Goal: Subscribe to service/newsletter

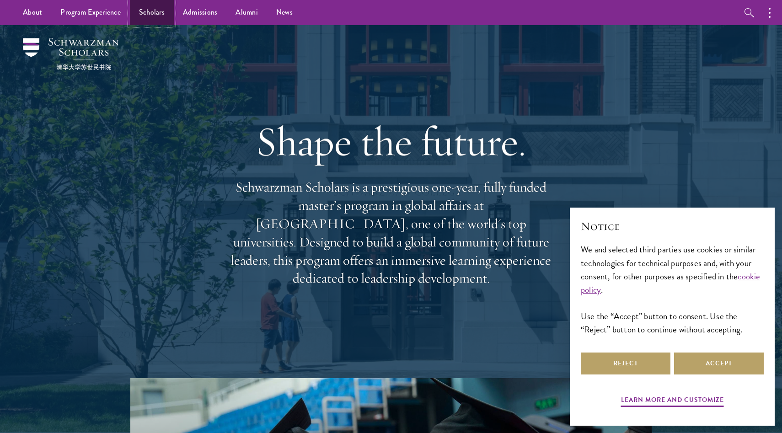
click at [164, 8] on link "Scholars" at bounding box center [152, 12] width 44 height 25
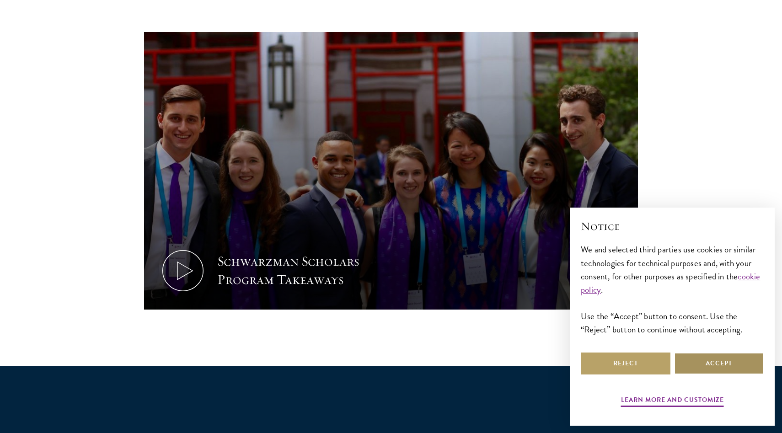
click at [718, 370] on button "Accept" at bounding box center [719, 364] width 90 height 22
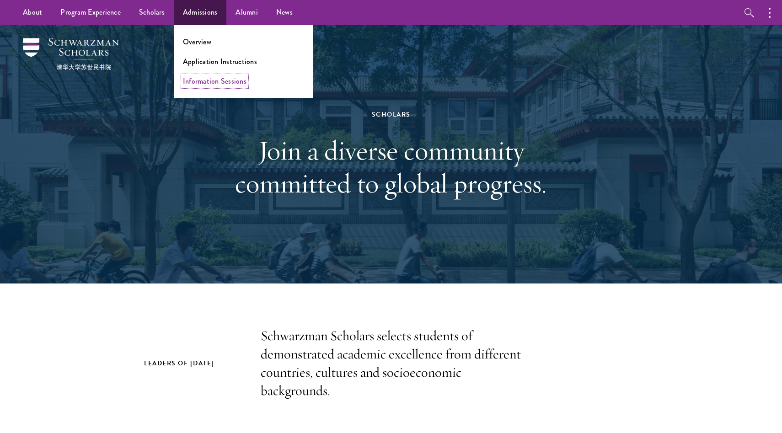
click at [206, 84] on link "Information Sessions" at bounding box center [215, 81] width 64 height 11
click at [206, 58] on link "Application Instructions" at bounding box center [220, 61] width 74 height 11
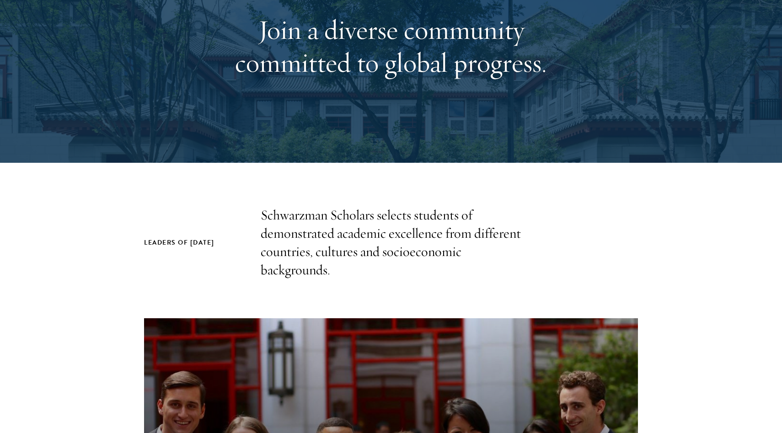
scroll to position [122, 0]
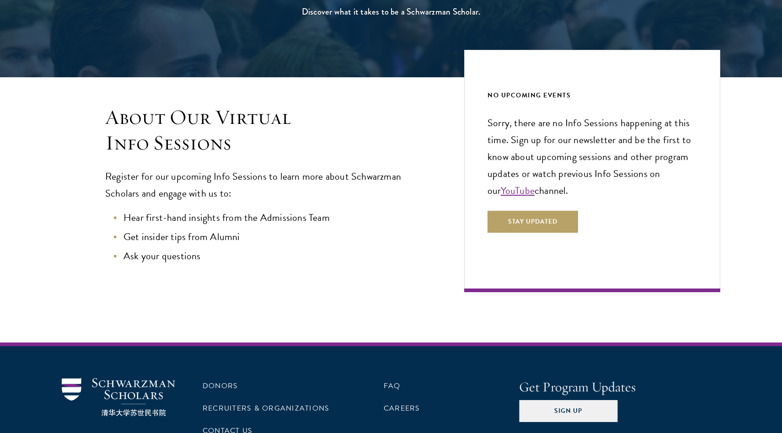
scroll to position [158, 0]
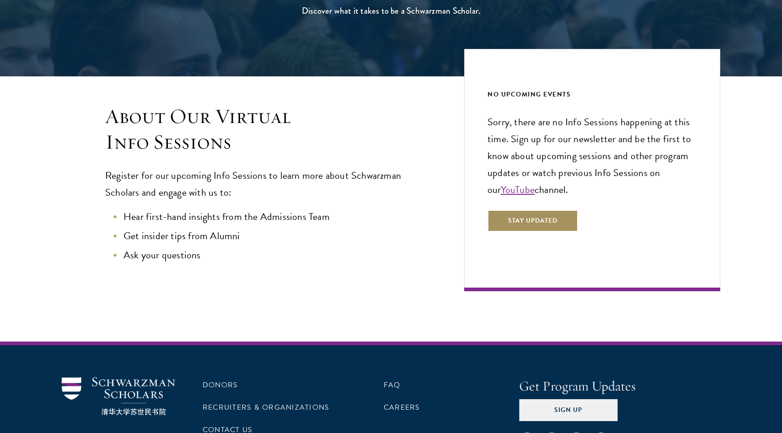
click at [525, 223] on button "Stay Updated" at bounding box center [533, 221] width 91 height 22
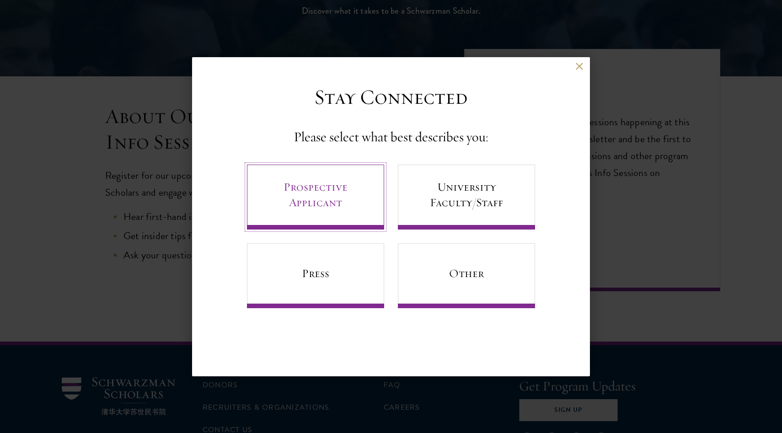
click at [336, 204] on link "Prospective Applicant" at bounding box center [315, 197] width 137 height 65
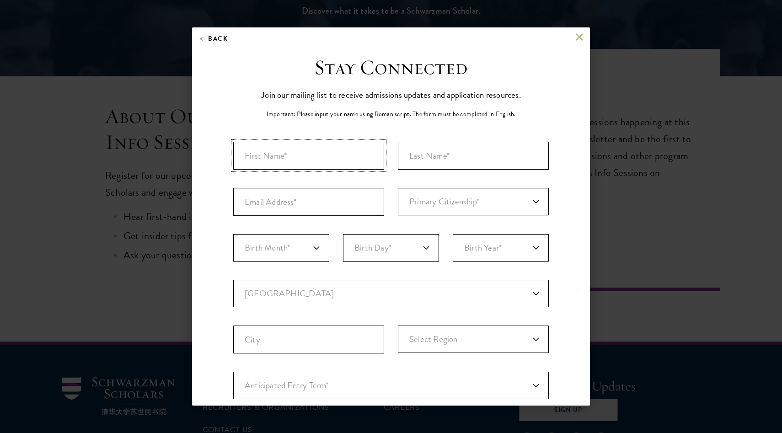
click at [317, 157] on input "First Name*" at bounding box center [308, 156] width 151 height 28
type input "Daniyah"
type input "Khan"
type input "daniyahhkhann@gmail.com"
select select "US"
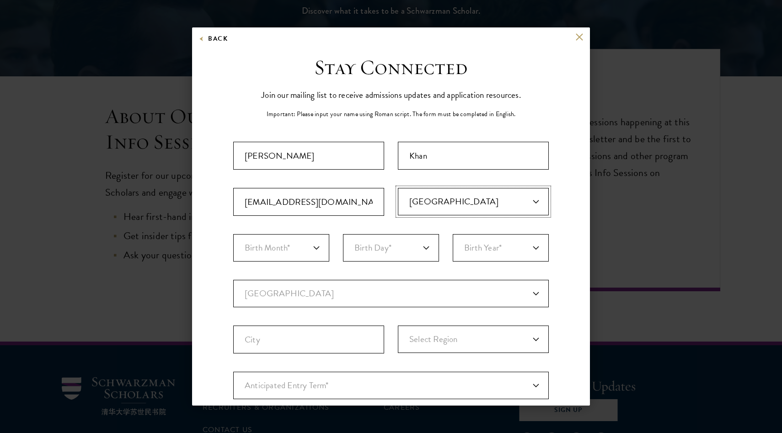
click at [398, 188] on select "Primary Citizenship* Afghanistan Aland Islands Albania Algeria Andorra Angola A…" at bounding box center [473, 201] width 151 height 27
click at [312, 250] on select "Birth Month* January February March April May June July August September Octobe…" at bounding box center [281, 247] width 96 height 27
select select "10"
click at [233, 234] on select "Birth Month* January February March April May June July August September Octobe…" at bounding box center [281, 247] width 96 height 27
click at [378, 238] on select "Birth Day* 1 2 3 4 5 6 7 8 9 10 11 12 13 14 15 16 17 18 19 20 21 22 23 24 25 26…" at bounding box center [391, 247] width 96 height 27
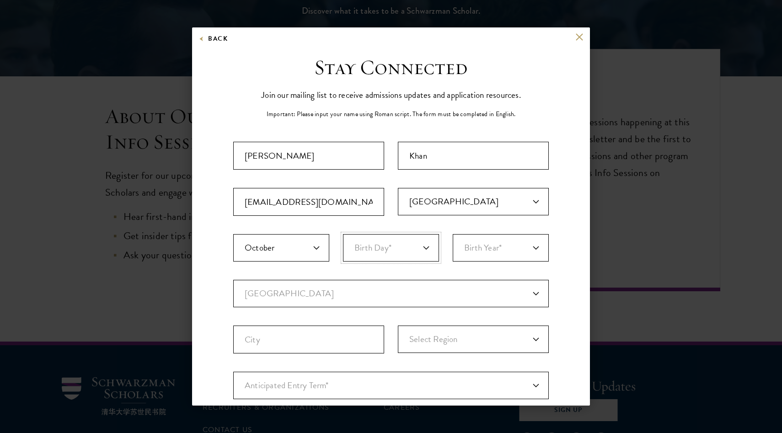
select select "19"
click at [343, 234] on select "Birth Day* 1 2 3 4 5 6 7 8 9 10 11 12 13 14 15 16 17 18 19 20 21 22 23 24 25 26…" at bounding box center [391, 247] width 96 height 27
click at [476, 250] on select "Birth Year* 2025 2024 2023 2022 2021 2020 2019 2018 2017 2016 2015 2014 2013 20…" at bounding box center [501, 247] width 96 height 27
select select "2001"
click at [453, 234] on select "Birth Year* 2025 2024 2023 2022 2021 2020 2019 2018 2017 2016 2015 2014 2013 20…" at bounding box center [501, 247] width 96 height 27
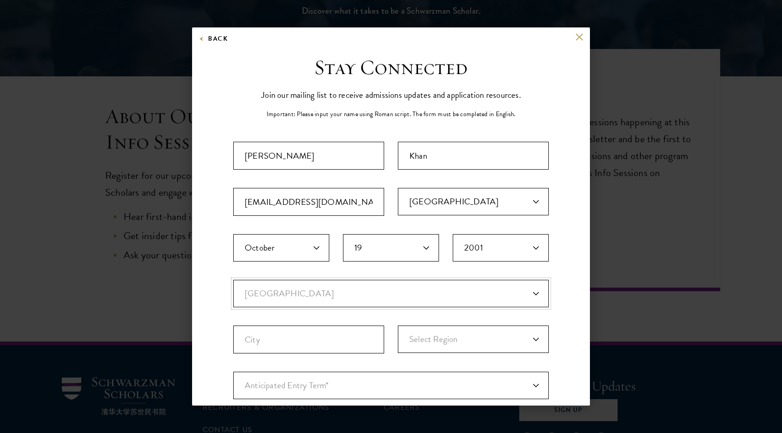
click at [398, 301] on select "Current Country Afghanistan Aland Islands Albania Algeria Andorra Angola Anguil…" at bounding box center [391, 293] width 316 height 27
select select "US"
click at [233, 280] on select "Current Country Afghanistan Aland Islands Albania Algeria Andorra Angola Anguil…" at bounding box center [391, 293] width 316 height 27
select select
click at [309, 339] on input "City" at bounding box center [308, 340] width 151 height 28
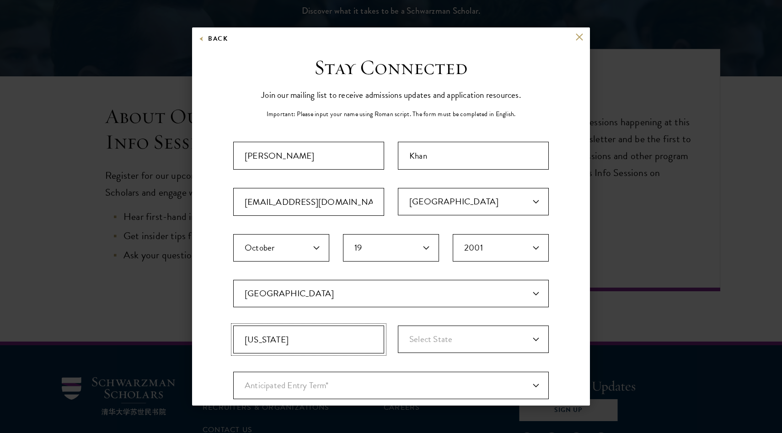
type input "Washington"
click at [405, 342] on select "Select State Alabama Alaska American Samoa APO/FPO (AA) APO/FPO (AE) APO/FPO (A…" at bounding box center [473, 339] width 151 height 27
select select "DC"
click at [398, 326] on select "Select State Alabama Alaska American Samoa APO/FPO (AA) APO/FPO (AE) APO/FPO (A…" at bounding box center [473, 339] width 151 height 27
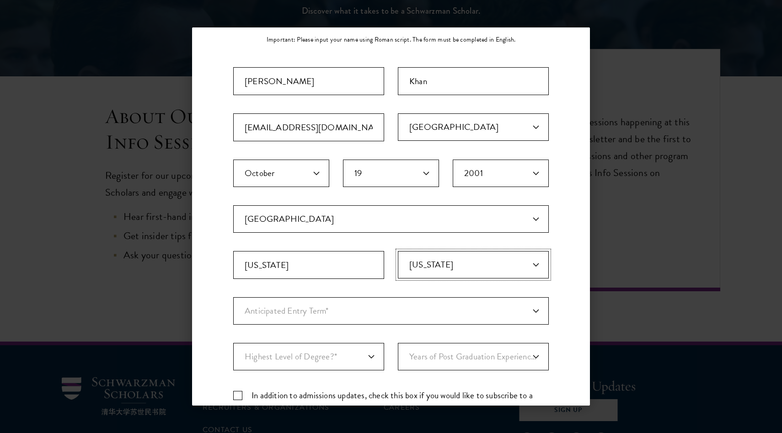
scroll to position [103, 0]
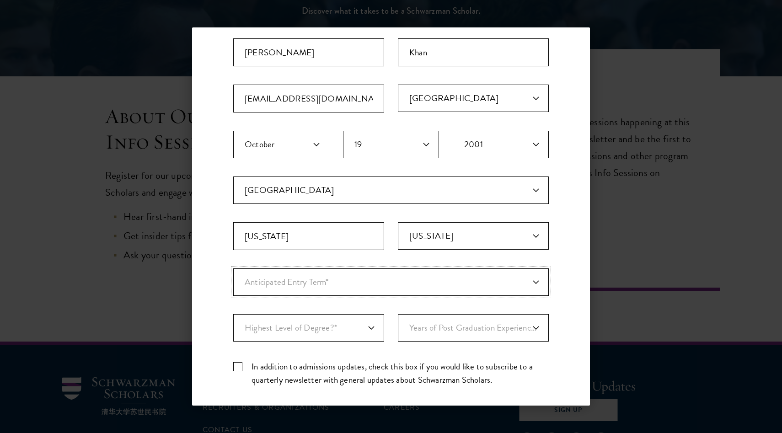
click at [408, 270] on select "Anticipated Entry Term* August 2026 (Application opens April 2025) Just Explori…" at bounding box center [391, 282] width 316 height 27
select select "a6790467-ebe7-4045-a56a-66c1cae98076"
click at [233, 269] on select "Anticipated Entry Term* August 2026 (Application opens April 2025) Just Explori…" at bounding box center [391, 282] width 316 height 27
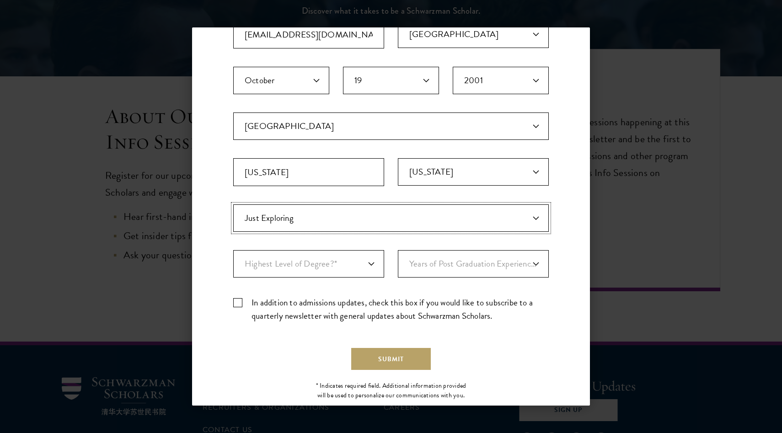
scroll to position [168, 0]
click at [343, 261] on select "Highest Level of Degree?* PHD Bachelor's Master's Current Undergraduate Student" at bounding box center [308, 263] width 151 height 27
select select "baef124f-e103-44b1-8ca6-5d0669438e44"
click at [233, 250] on select "Highest Level of Degree?* PHD Bachelor's Master's Current Undergraduate Student" at bounding box center [308, 263] width 151 height 27
click at [475, 267] on select "Years of Post Graduation Experience?* 1 2 3 4 5 6 7 8 9 10" at bounding box center [473, 263] width 151 height 27
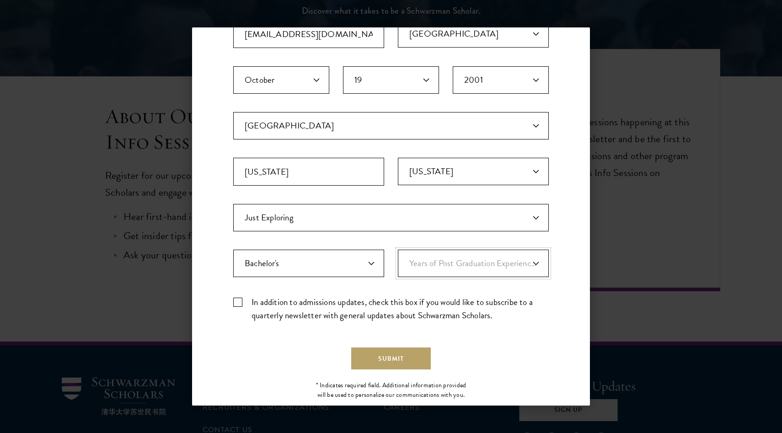
select select "2"
click at [398, 250] on select "Years of Post Graduation Experience?* 1 2 3 4 5 6 7 8 9 10" at bounding box center [473, 263] width 151 height 27
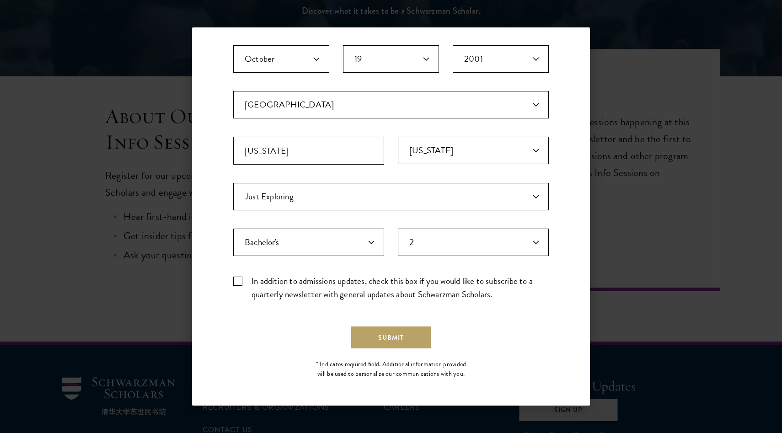
click at [242, 283] on label "In addition to admissions updates, check this box if you would like to subscrib…" at bounding box center [391, 287] width 316 height 27
click at [242, 280] on input "In addition to admissions updates, check this box if you would like to subscrib…" at bounding box center [391, 277] width 316 height 6
checkbox input "true"
click at [412, 342] on button "Submit" at bounding box center [391, 338] width 80 height 22
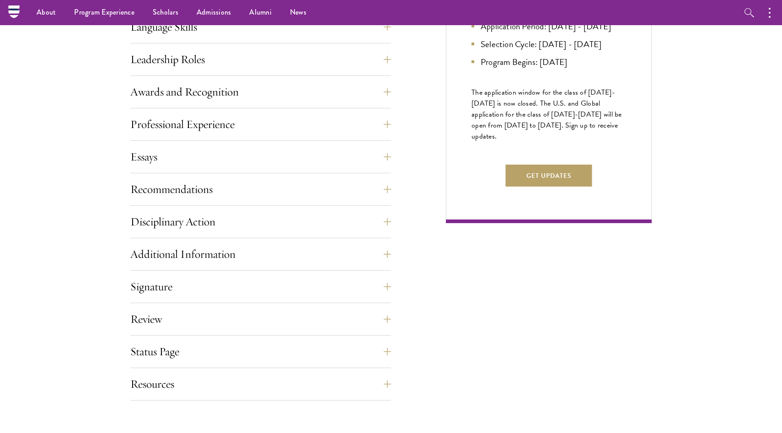
scroll to position [500, 0]
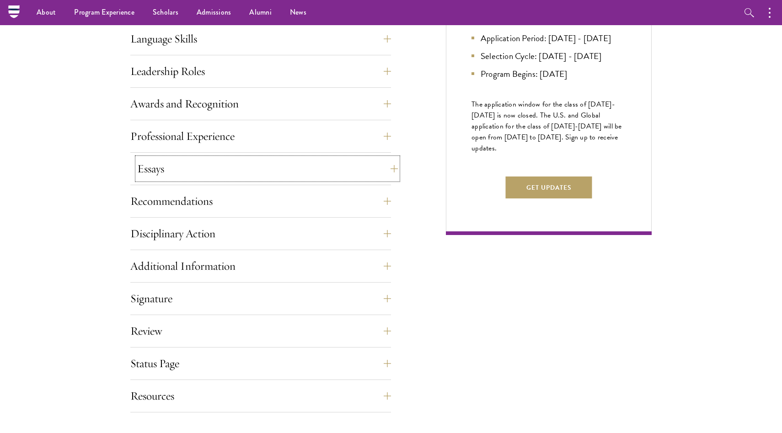
click at [344, 163] on button "Essays" at bounding box center [267, 169] width 261 height 22
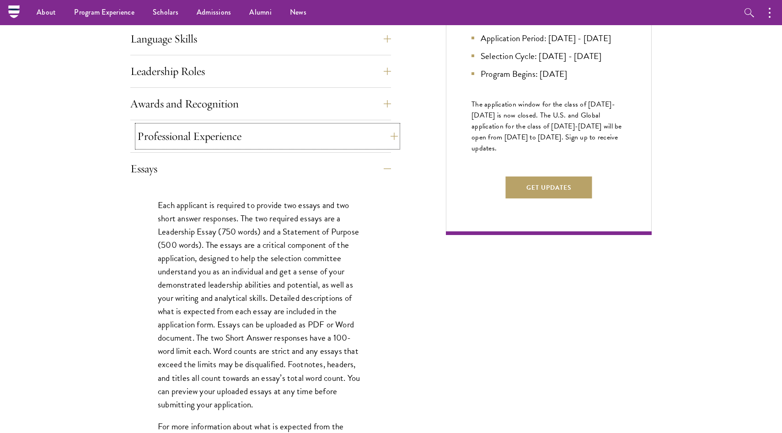
click at [341, 140] on button "Professional Experience" at bounding box center [267, 136] width 261 height 22
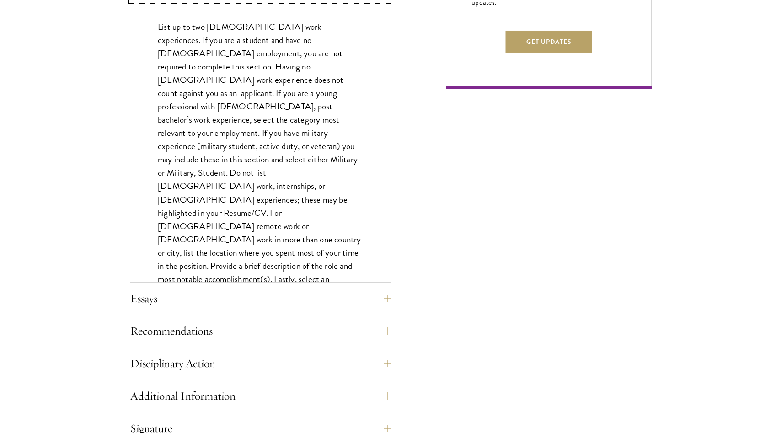
scroll to position [648, 0]
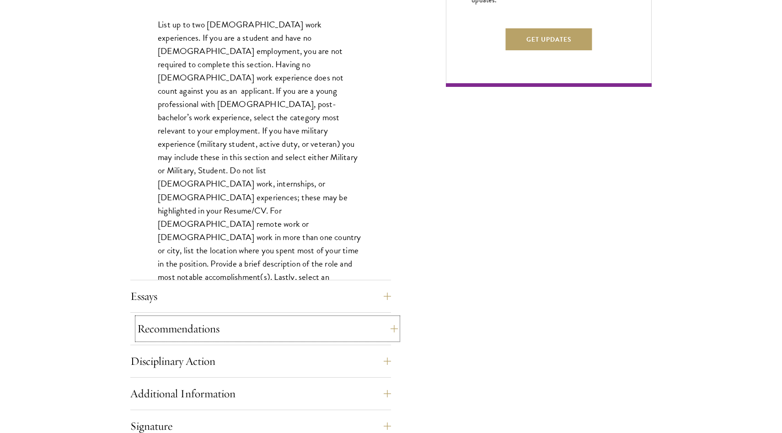
click at [312, 318] on button "Recommendations" at bounding box center [267, 329] width 261 height 22
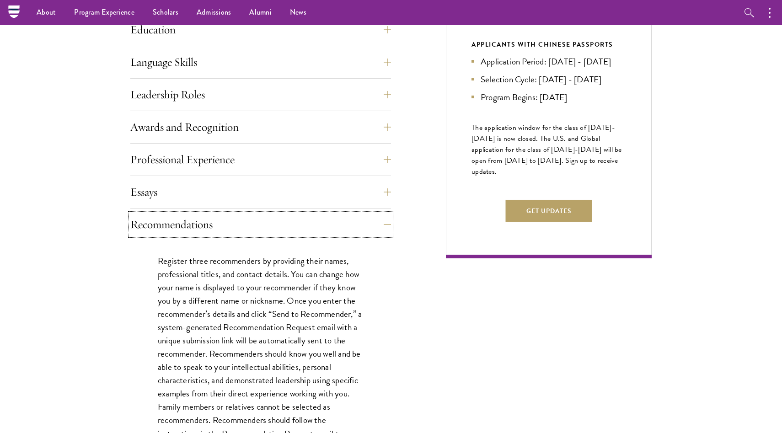
scroll to position [0, 0]
